Goal: Find specific page/section: Find specific page/section

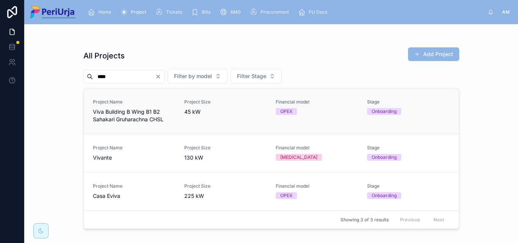
type input "****"
click at [108, 115] on span "Viva Building B Wing B1 B2 Sahakari Gruharachna CHSL" at bounding box center [134, 115] width 82 height 15
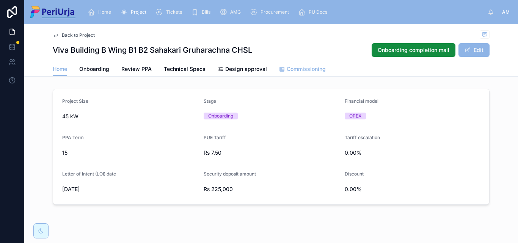
click at [286, 68] on span "Commissioning" at bounding box center [305, 69] width 39 height 8
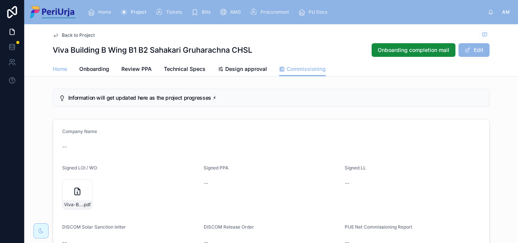
click at [55, 68] on span "Home" at bounding box center [60, 69] width 14 height 8
